Goal: Task Accomplishment & Management: Manage account settings

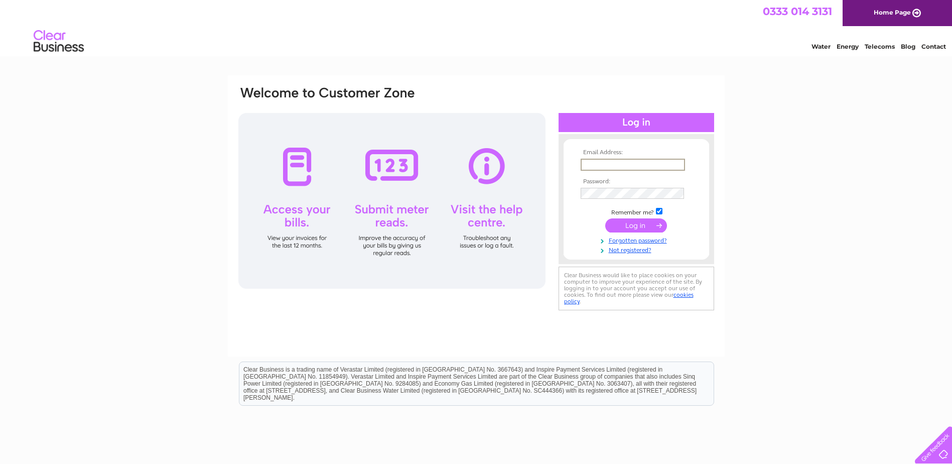
click at [589, 163] on input "text" at bounding box center [633, 165] width 104 height 12
type input "Clerk@broadwayparishcouncil.org"
click at [631, 226] on input "submit" at bounding box center [636, 224] width 62 height 14
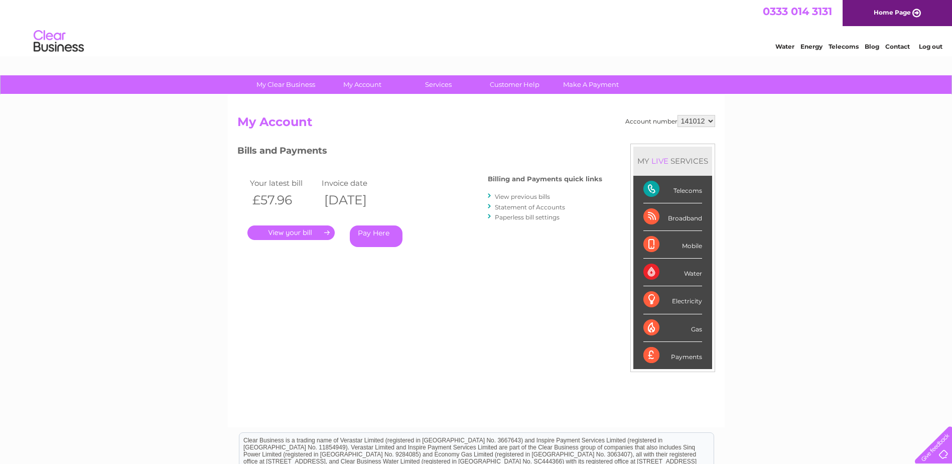
click at [295, 231] on link "." at bounding box center [290, 232] width 87 height 15
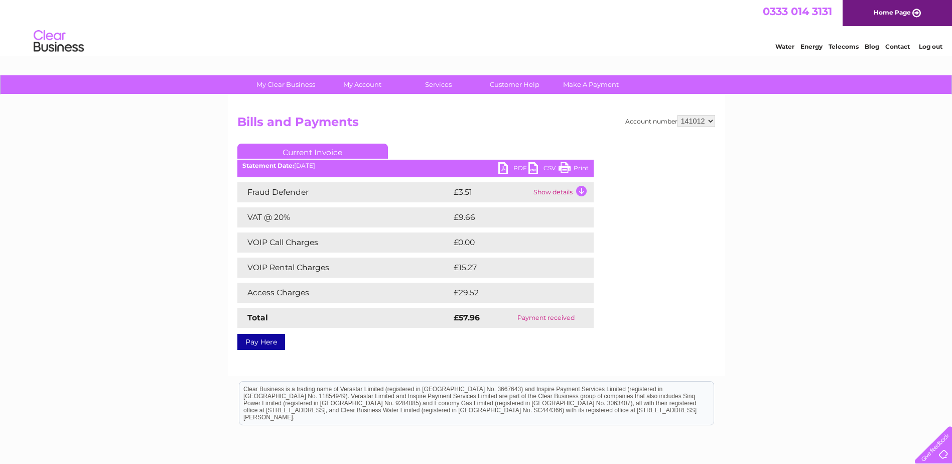
drag, startPoint x: 564, startPoint y: 168, endPoint x: 139, endPoint y: 30, distance: 447.0
click at [564, 168] on link "Print" at bounding box center [573, 169] width 30 height 15
click at [503, 169] on link "PDF" at bounding box center [513, 169] width 30 height 15
click at [923, 46] on link "Log out" at bounding box center [931, 47] width 24 height 8
